Goal: Transaction & Acquisition: Download file/media

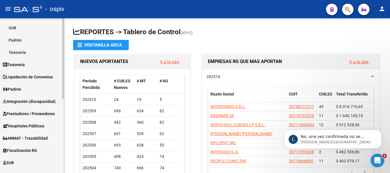
scroll to position [142, 0]
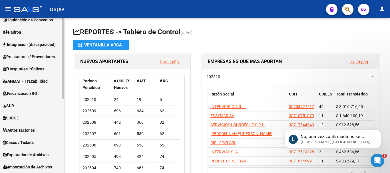
click at [40, 154] on span "Explorador de Archivos" at bounding box center [26, 155] width 46 height 6
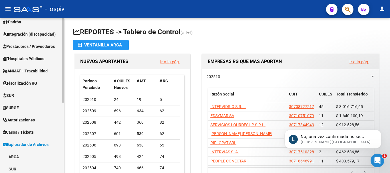
scroll to position [113, 0]
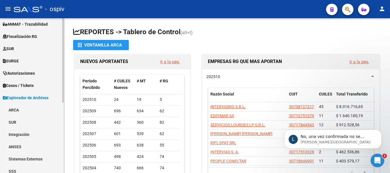
click at [13, 108] on link "ARCA" at bounding box center [32, 110] width 64 height 12
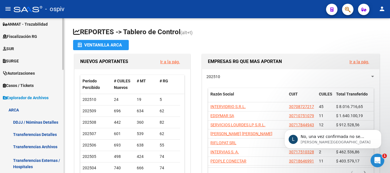
click at [33, 136] on link "Transferencias Detalles" at bounding box center [32, 134] width 64 height 12
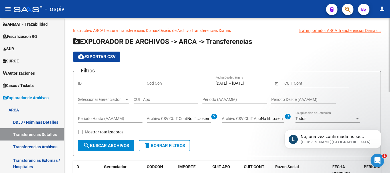
scroll to position [29, 0]
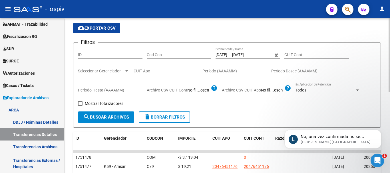
click at [243, 55] on input "[DATE]" at bounding box center [246, 55] width 28 height 5
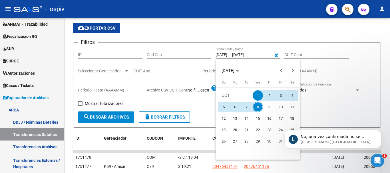
click at [256, 107] on span "8" at bounding box center [258, 107] width 10 height 10
type input "[DATE]"
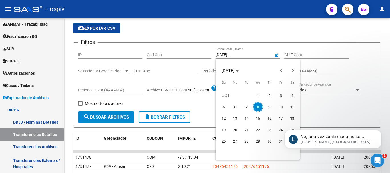
click at [256, 107] on span "8" at bounding box center [258, 107] width 10 height 10
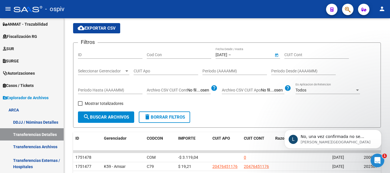
type input "[DATE]"
click at [115, 116] on span "search Buscar Archivos" at bounding box center [106, 117] width 46 height 5
click at [100, 29] on span "cloud_download Exportar CSV" at bounding box center [97, 28] width 38 height 5
